Goal: Task Accomplishment & Management: Manage account settings

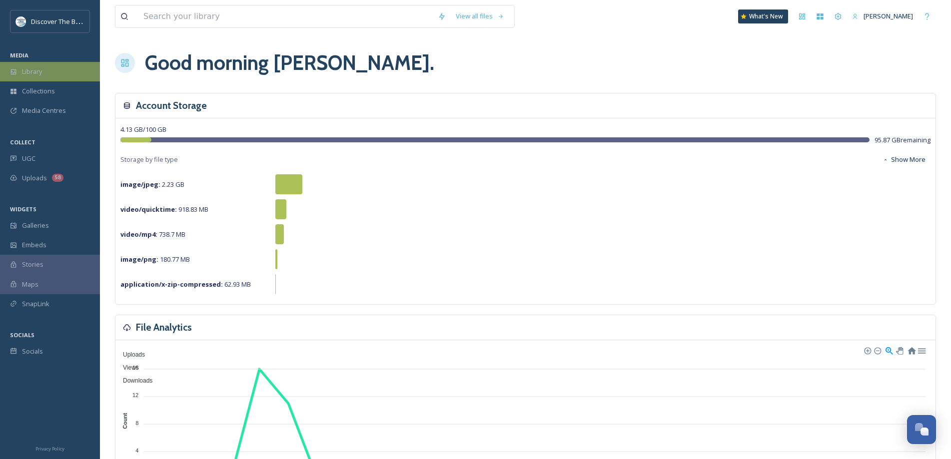
click at [27, 75] on span "Library" at bounding box center [32, 71] width 20 height 9
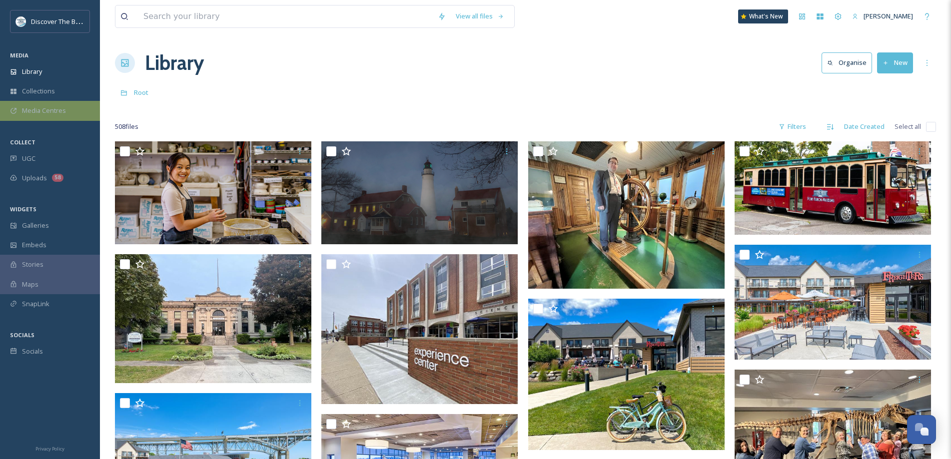
click at [48, 110] on span "Media Centres" at bounding box center [44, 110] width 44 height 9
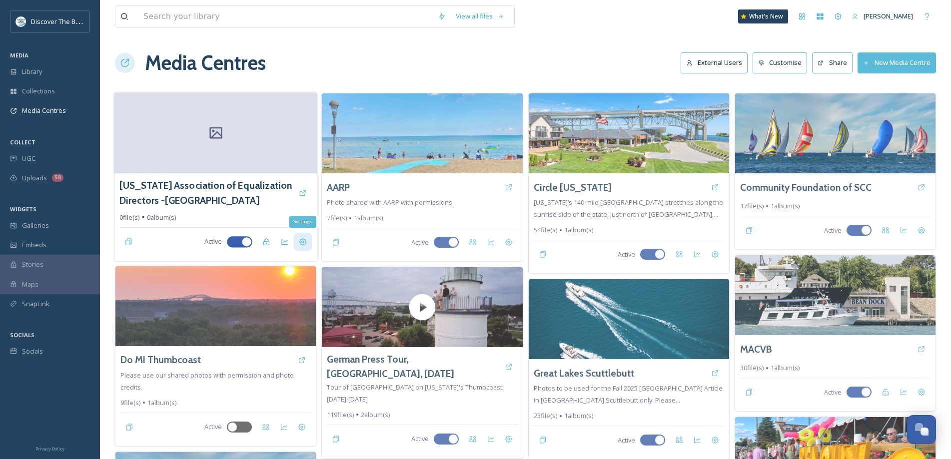
click at [303, 246] on icon at bounding box center [303, 242] width 8 height 8
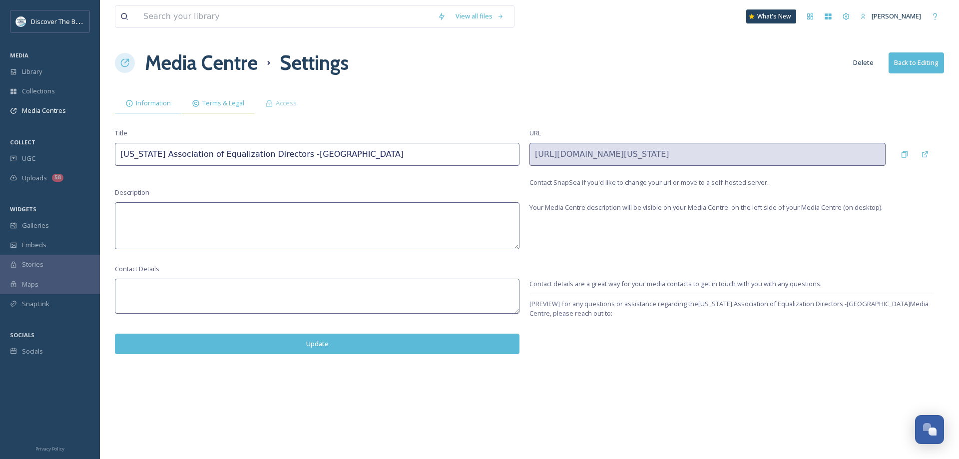
click at [232, 101] on span "Terms & Legal" at bounding box center [223, 102] width 42 height 9
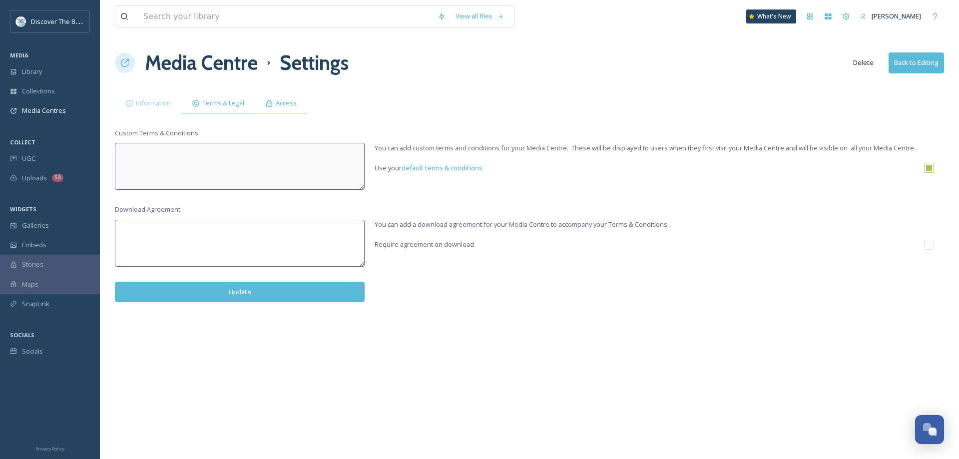
click at [276, 104] on span "Access" at bounding box center [286, 102] width 21 height 9
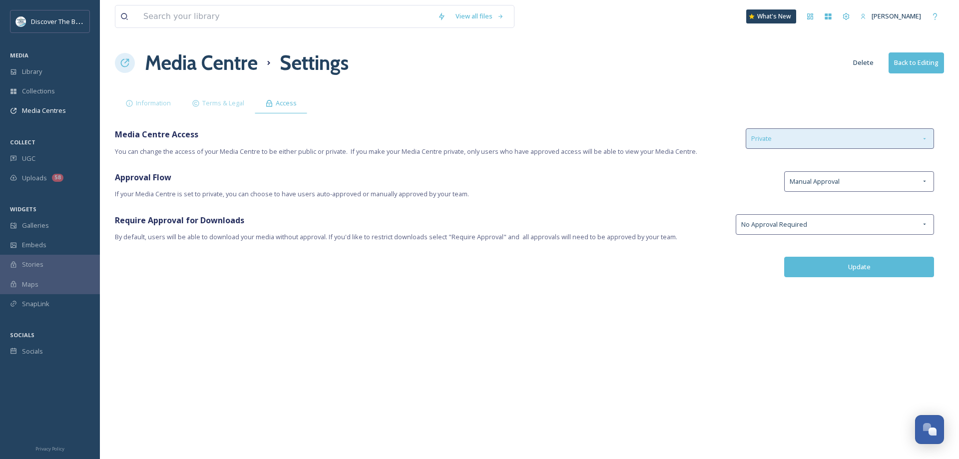
click at [791, 140] on div "Private" at bounding box center [840, 138] width 188 height 20
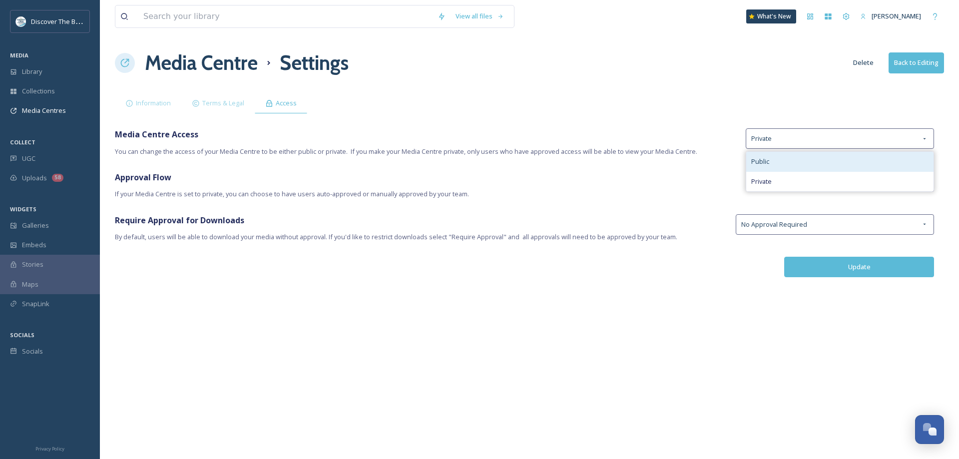
click at [773, 161] on div "Public" at bounding box center [839, 161] width 187 height 19
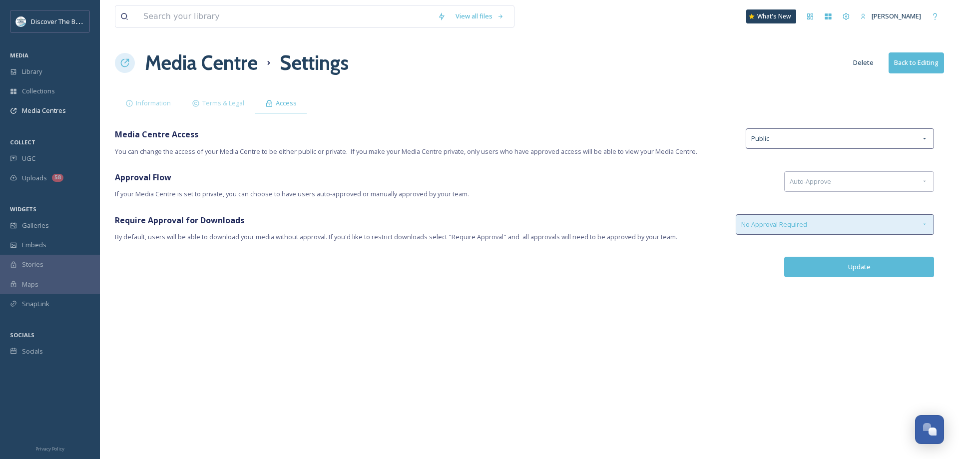
click at [784, 221] on span "No Approval Required" at bounding box center [774, 224] width 66 height 9
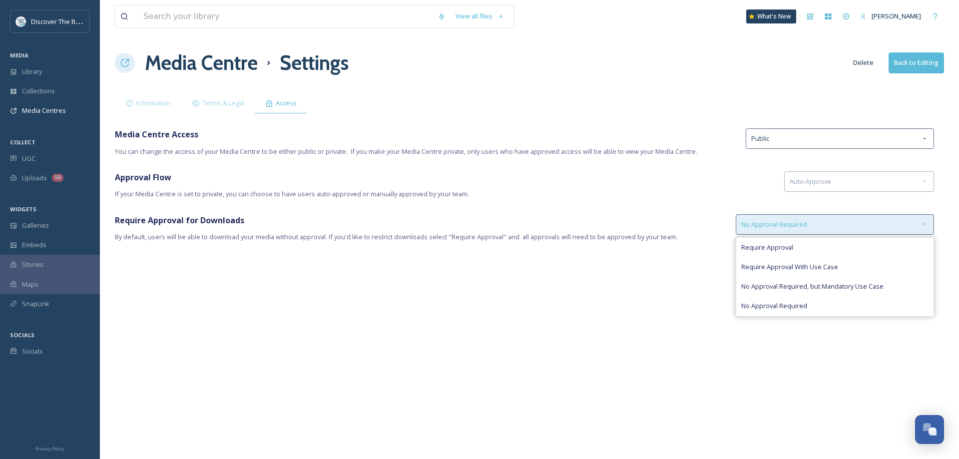
click at [804, 224] on span "No Approval Required" at bounding box center [774, 224] width 66 height 9
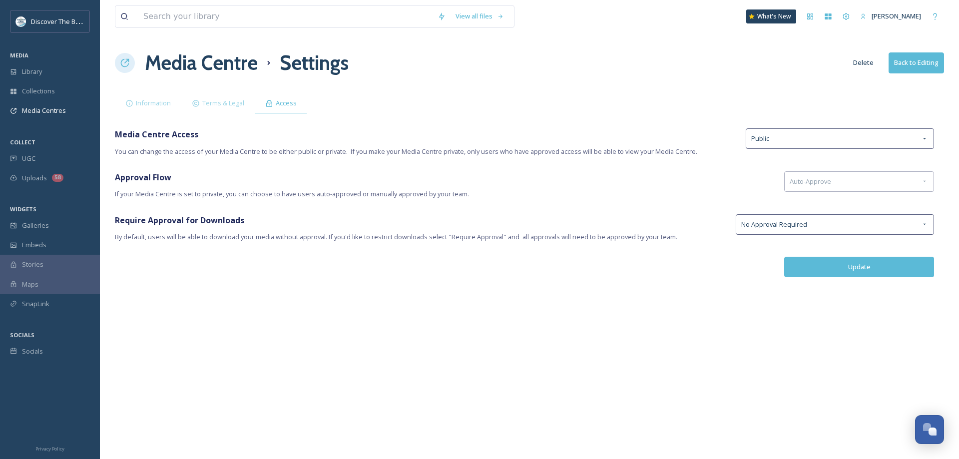
click at [831, 273] on button "Update" at bounding box center [859, 267] width 150 height 20
click at [53, 117] on div "Media Centres" at bounding box center [50, 110] width 100 height 19
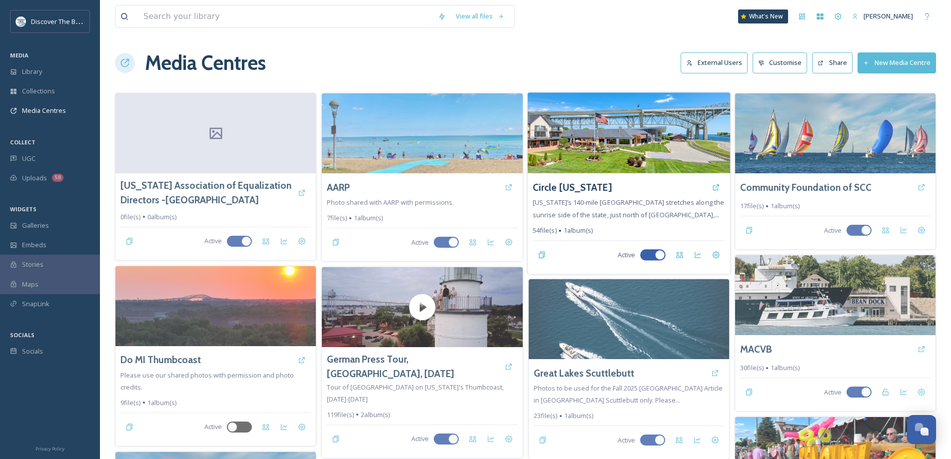
click at [634, 158] on img at bounding box center [628, 132] width 202 height 81
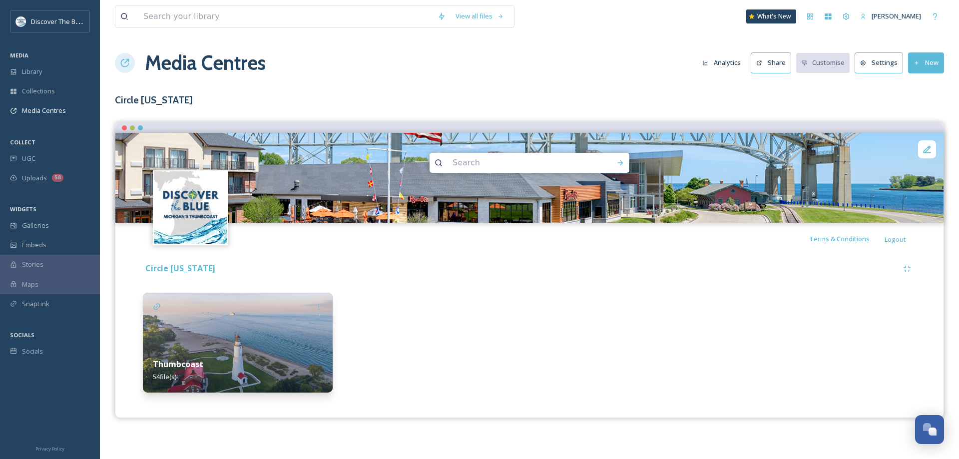
click at [874, 65] on button "Settings" at bounding box center [879, 62] width 48 height 20
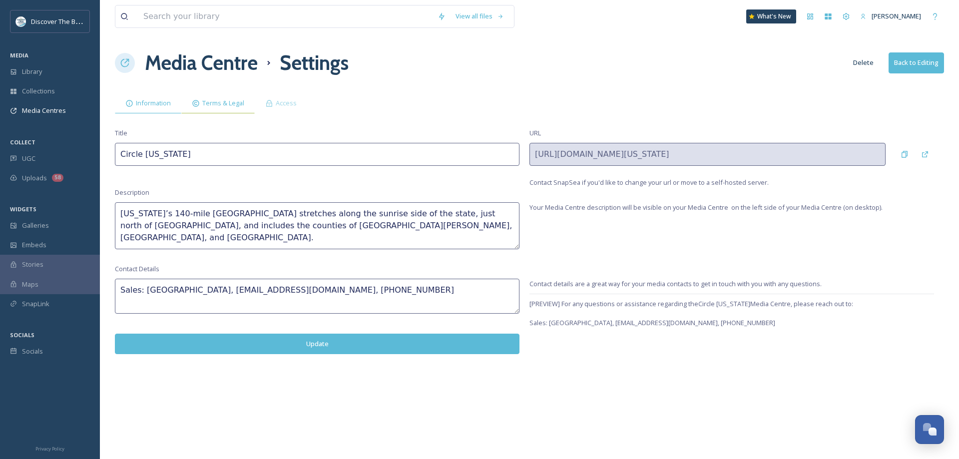
click at [227, 101] on span "Terms & Legal" at bounding box center [223, 102] width 42 height 9
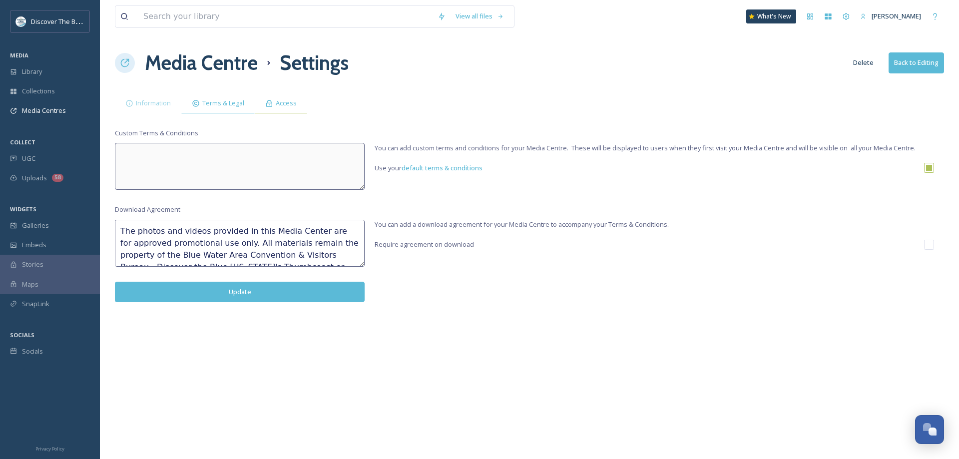
click at [273, 101] on icon at bounding box center [269, 103] width 8 height 8
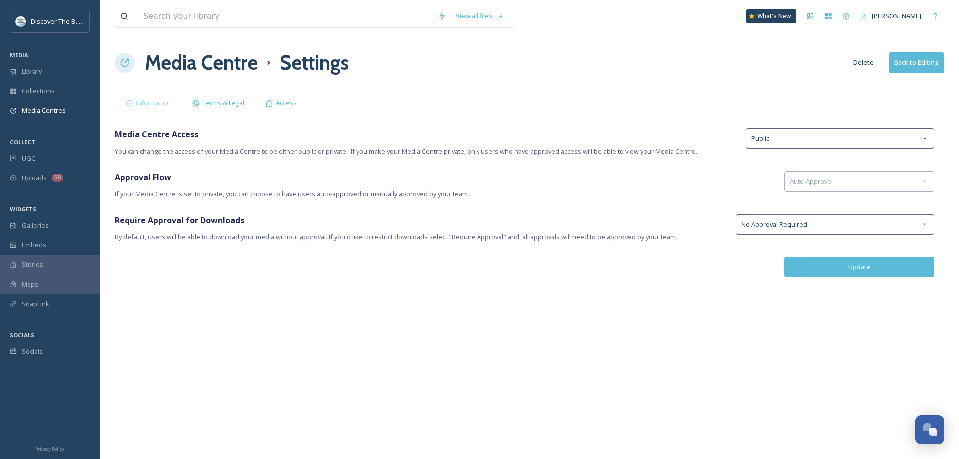
click at [245, 101] on div "Terms & Legal" at bounding box center [217, 103] width 73 height 20
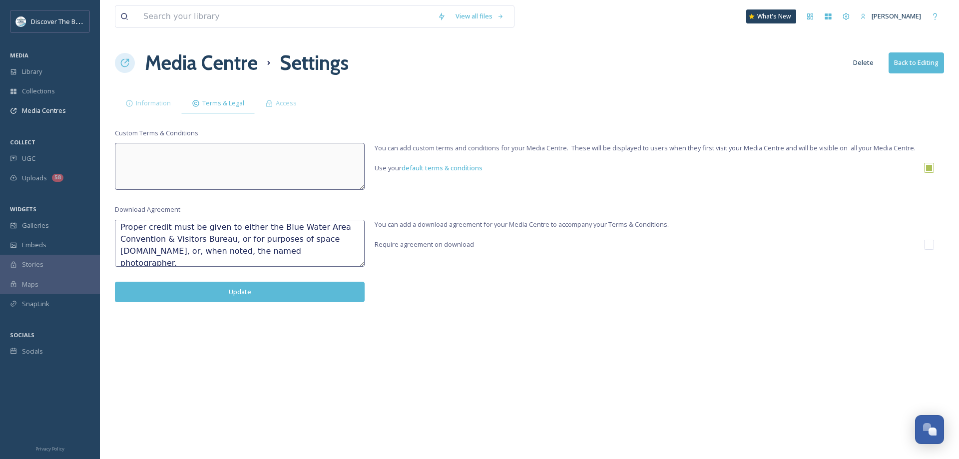
scroll to position [228, 0]
drag, startPoint x: 121, startPoint y: 231, endPoint x: 282, endPoint y: 284, distance: 169.8
click at [292, 296] on div "Download Agreement The photos and videos provided in this Media Center are for …" at bounding box center [240, 253] width 250 height 97
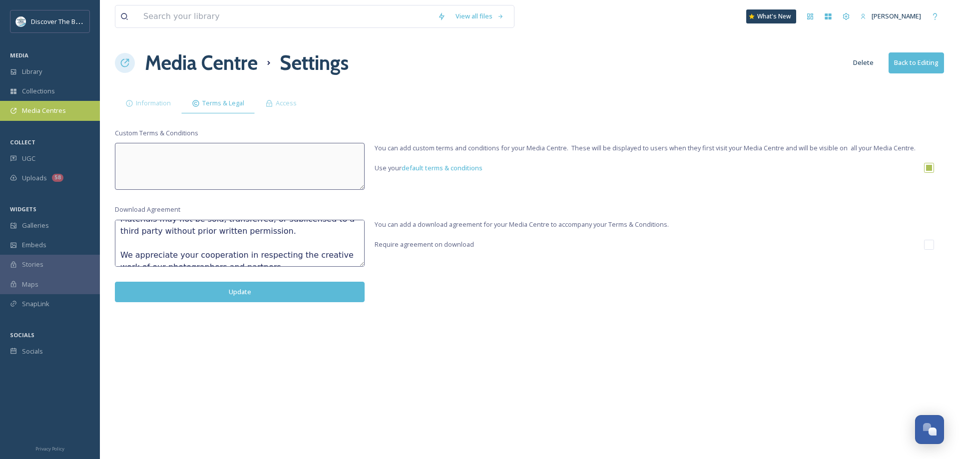
click at [63, 108] on span "Media Centres" at bounding box center [44, 110] width 44 height 9
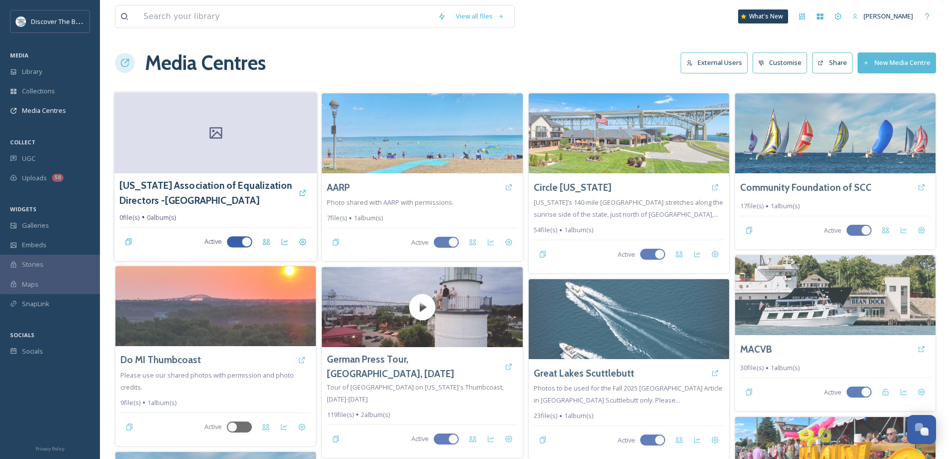
click at [236, 140] on div at bounding box center [215, 132] width 202 height 81
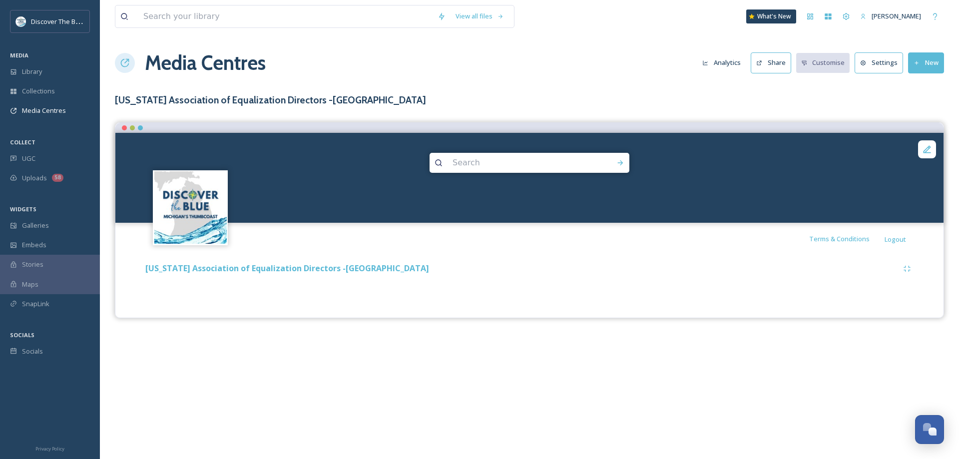
click at [872, 61] on button "Settings" at bounding box center [879, 62] width 48 height 20
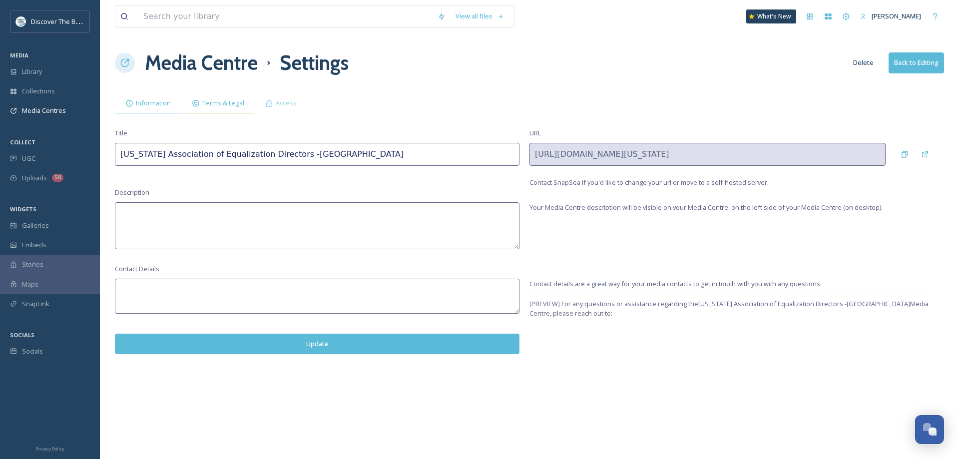
click at [219, 104] on span "Terms & Legal" at bounding box center [223, 102] width 42 height 9
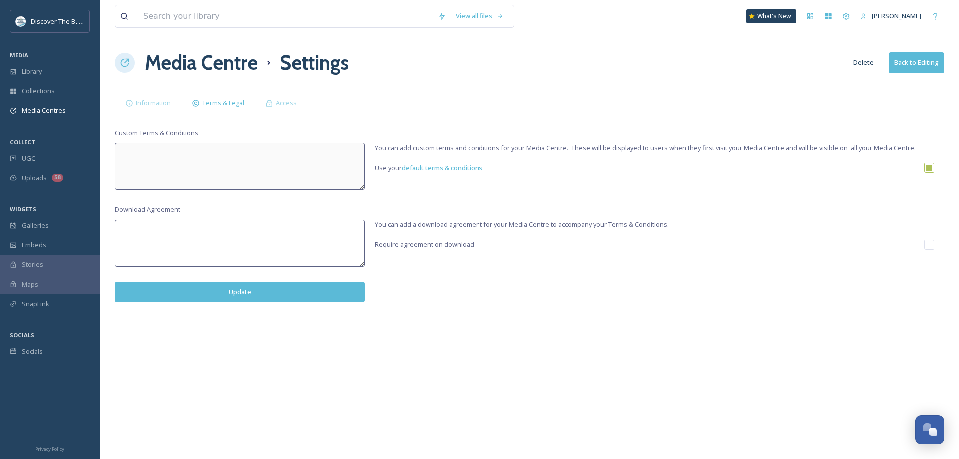
paste textarea "The photos and videos provided in this Media Center are for approved promotiona…"
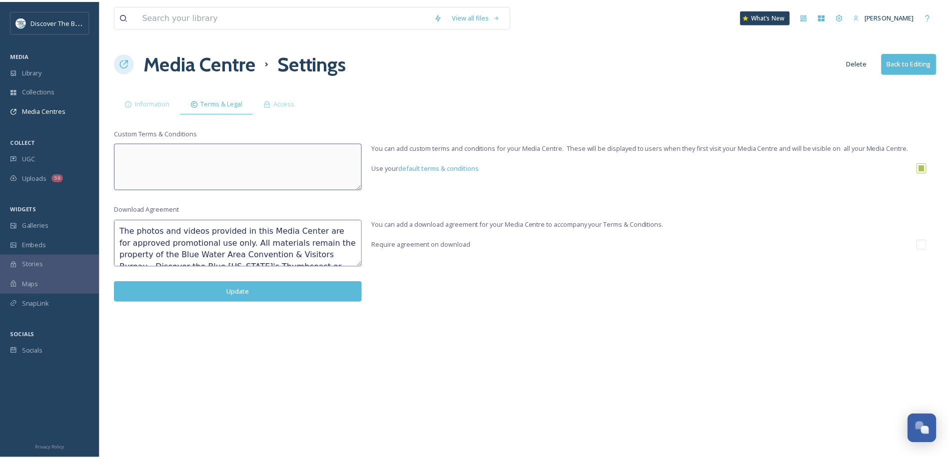
scroll to position [222, 0]
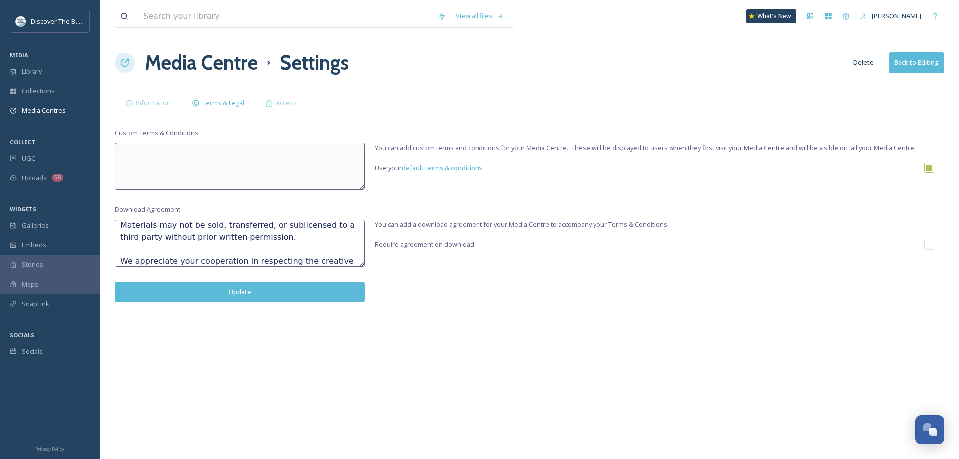
type textarea "The photos and videos provided in this Media Center are for approved promotiona…"
click at [440, 170] on span "default terms & conditions" at bounding box center [442, 167] width 81 height 9
click at [162, 108] on span "Information" at bounding box center [153, 102] width 35 height 9
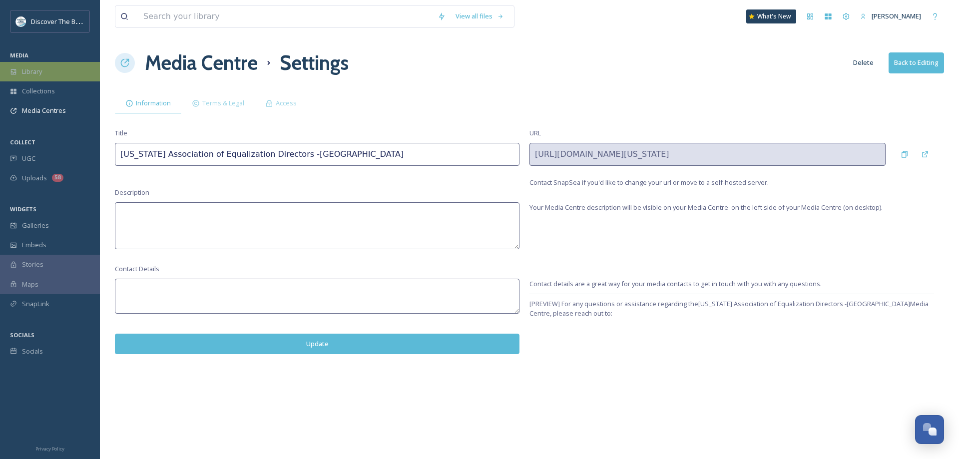
click at [41, 74] on span "Library" at bounding box center [32, 71] width 20 height 9
